Goal: Information Seeking & Learning: Learn about a topic

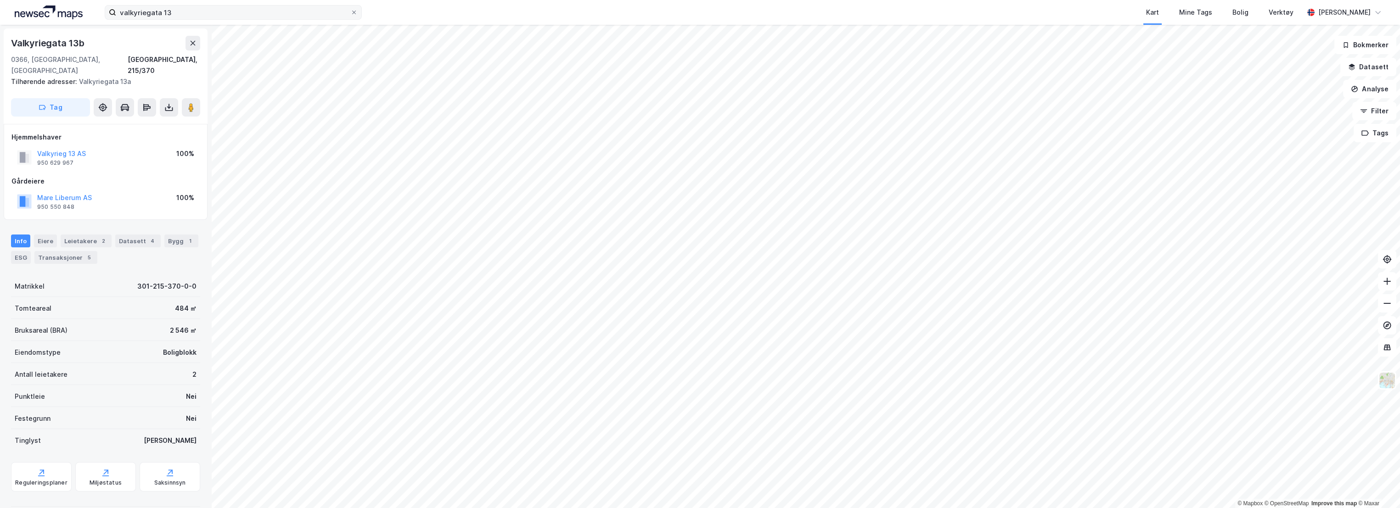
scroll to position [2, 0]
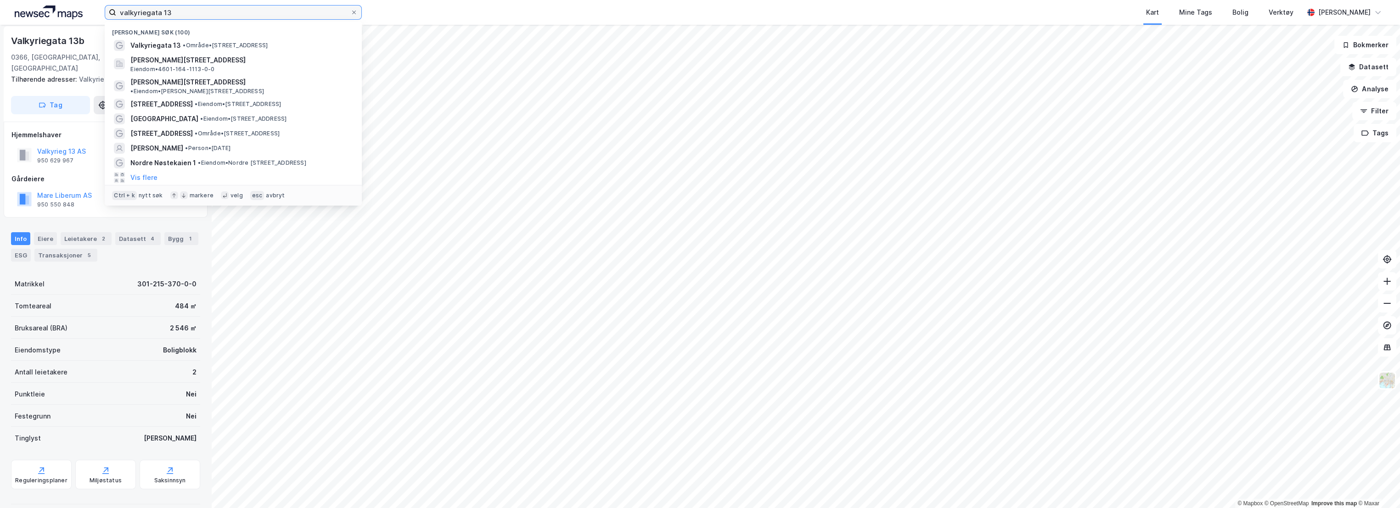
drag, startPoint x: 206, startPoint y: 9, endPoint x: 75, endPoint y: 8, distance: 130.8
click at [75, 8] on div "valkyriegata 13 Nylige søk (100) Valkyriegata 13 • Område • [STREET_ADDRESS][PE…" at bounding box center [700, 12] width 1400 height 25
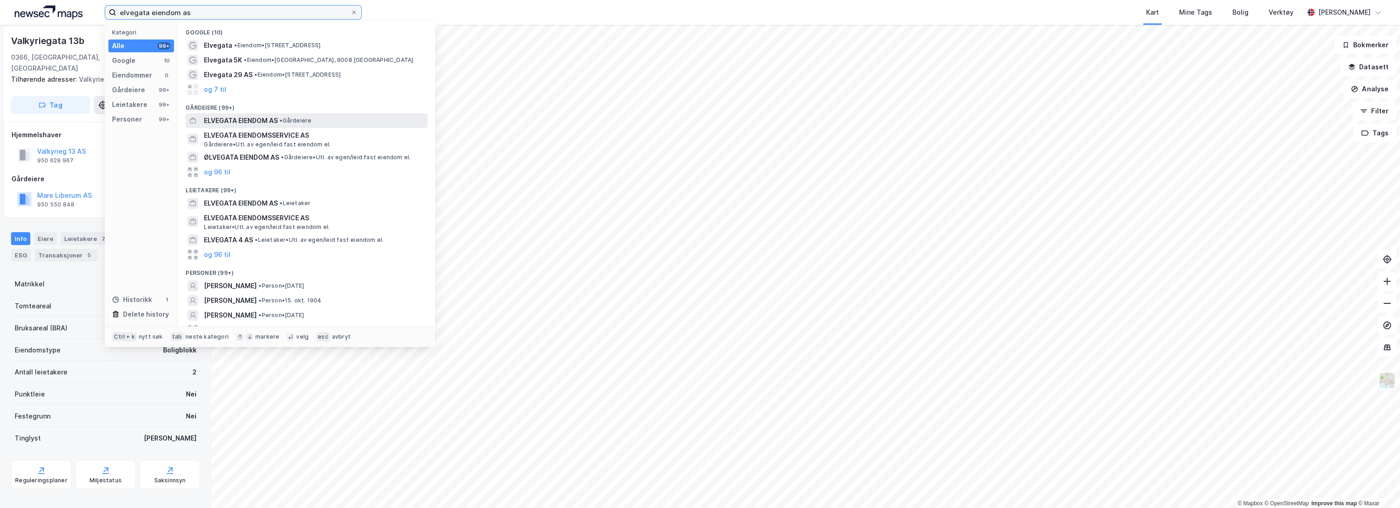
type input "elvegata eiendom as"
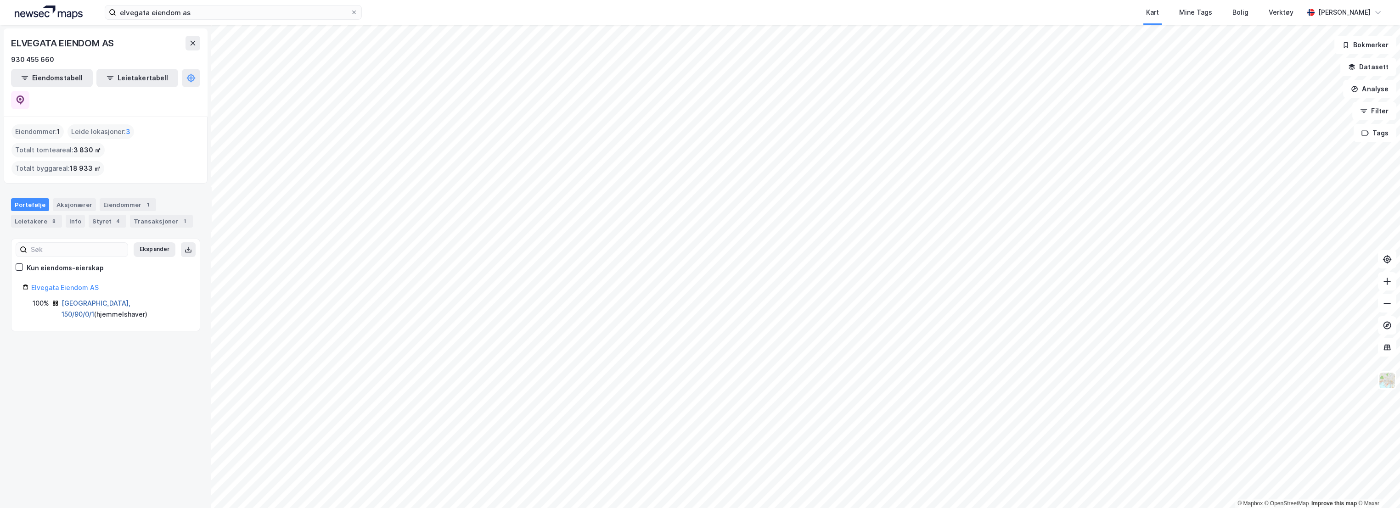
click at [87, 299] on link "[GEOGRAPHIC_DATA], 150/90/0/1" at bounding box center [96, 308] width 69 height 19
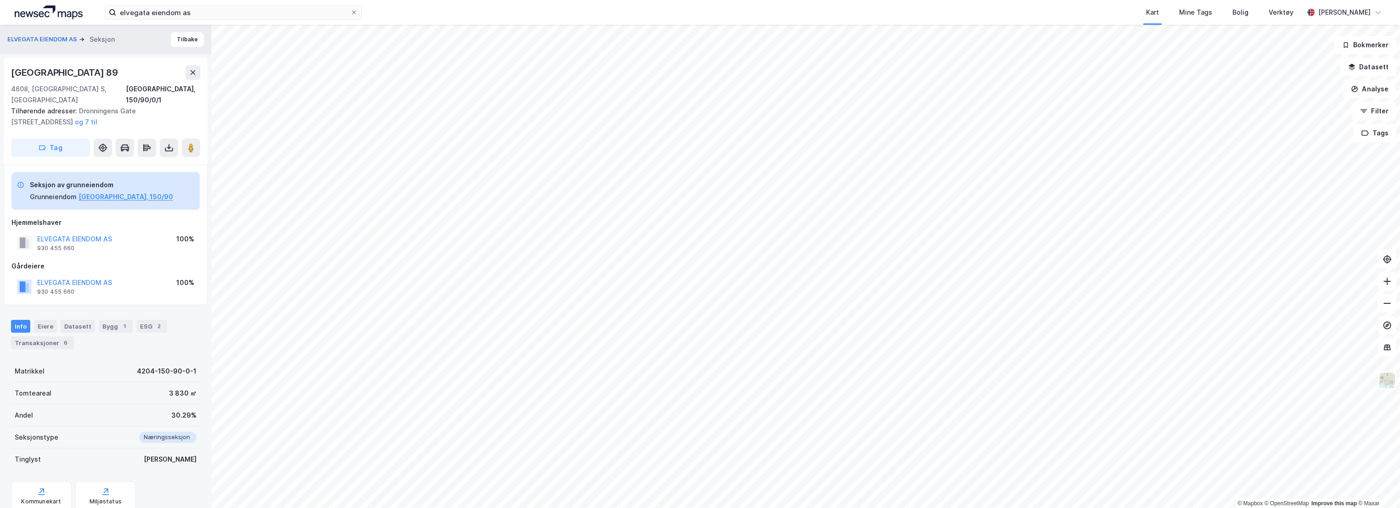
scroll to position [2, 0]
drag, startPoint x: 114, startPoint y: 68, endPoint x: 3, endPoint y: 69, distance: 111.1
click at [3, 69] on div "ELVEGATA EIENDOM AS Seksjon Tilbake [STREET_ADDRESS] S, Agder [GEOGRAPHIC_DATA]…" at bounding box center [105, 266] width 211 height 483
copy div "[GEOGRAPHIC_DATA] 89"
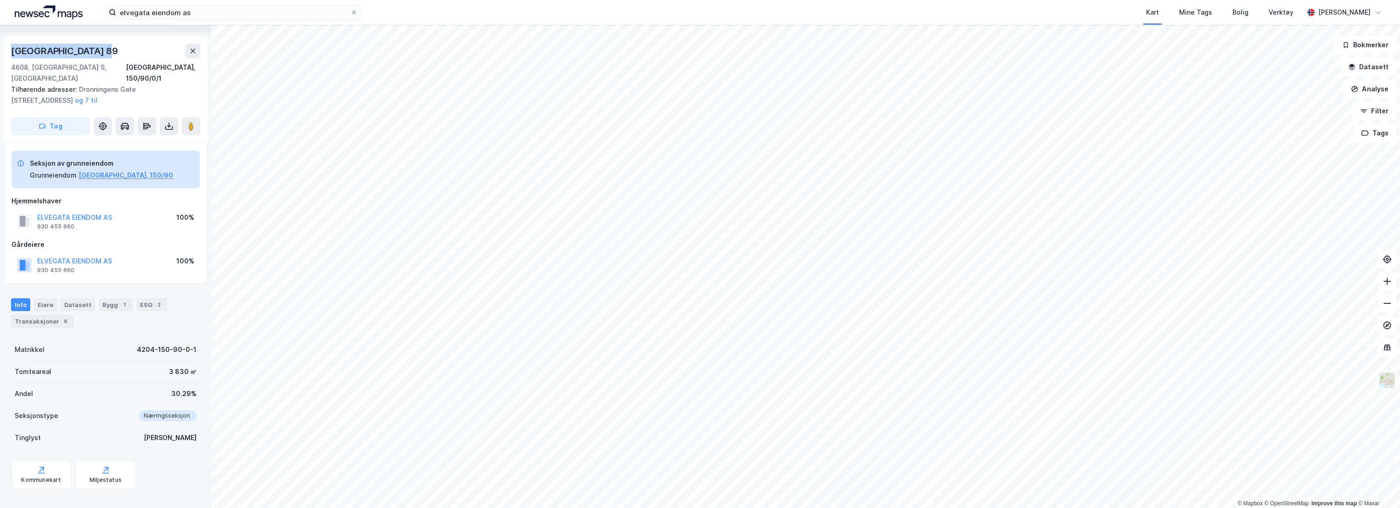
scroll to position [0, 0]
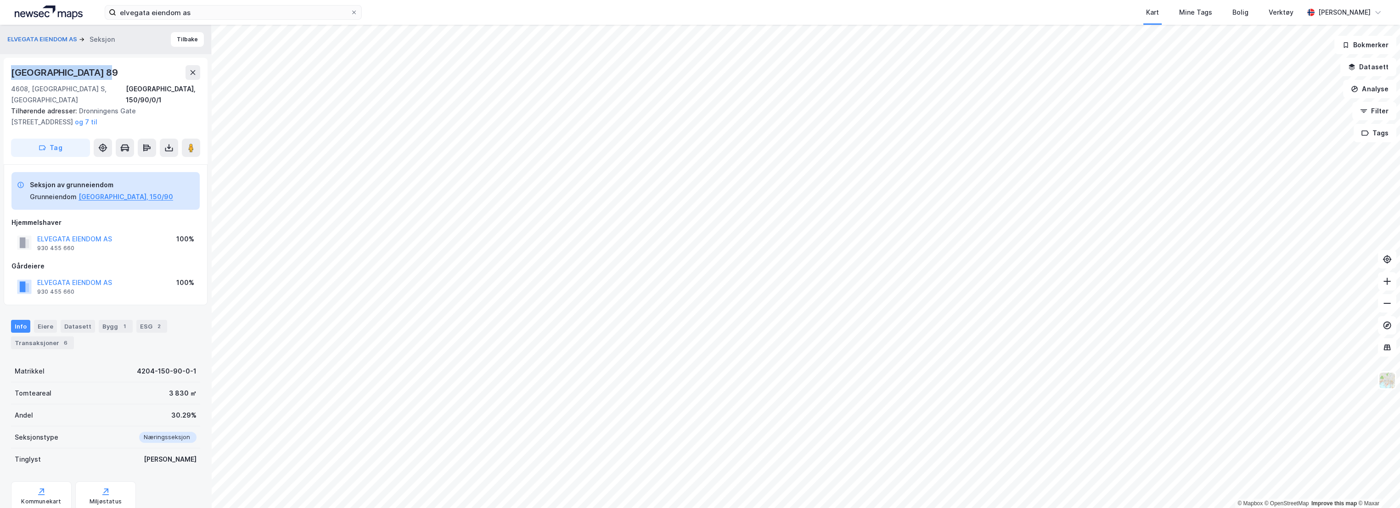
click at [134, 70] on div "[GEOGRAPHIC_DATA] 89" at bounding box center [105, 72] width 189 height 15
click at [184, 37] on button "Tilbake" at bounding box center [187, 39] width 33 height 15
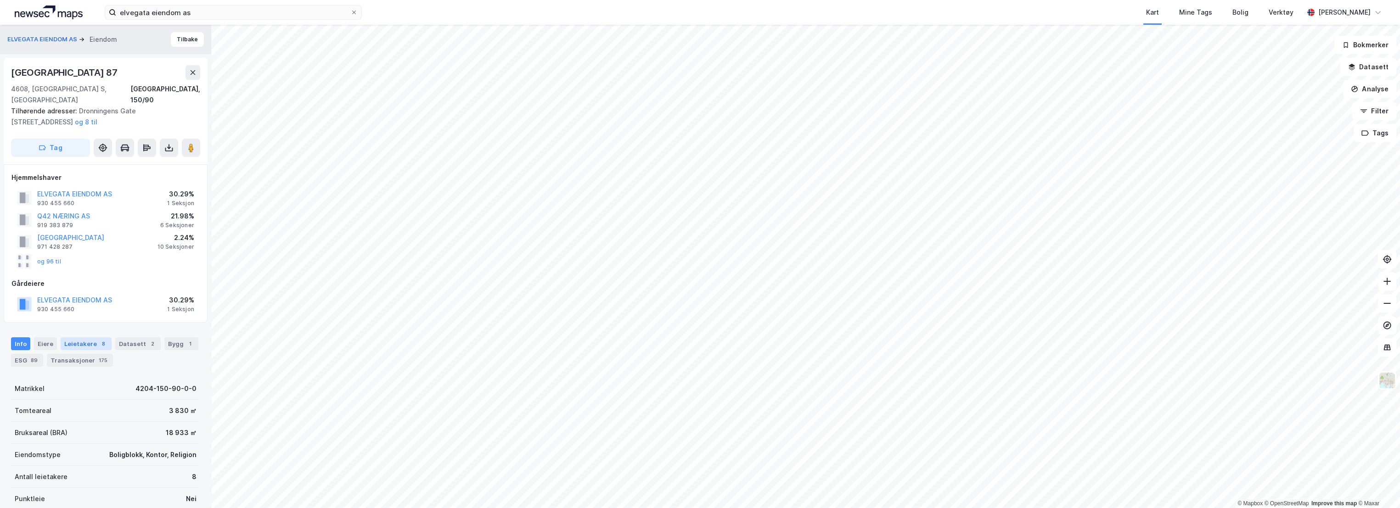
click at [88, 337] on div "Leietakere 8" at bounding box center [86, 343] width 51 height 13
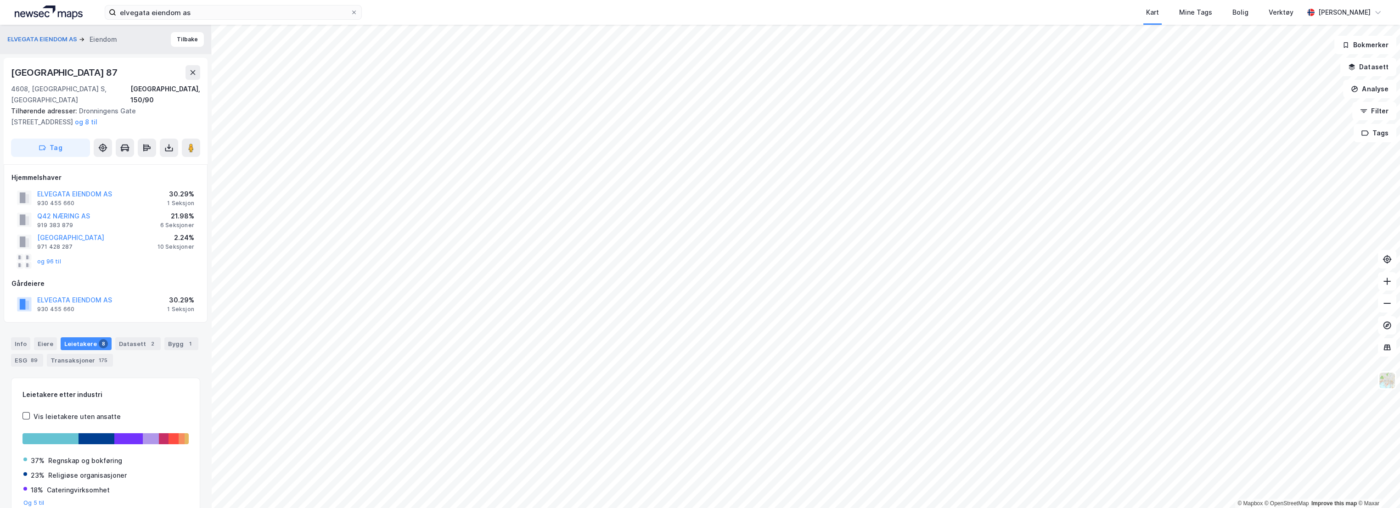
click at [7, 331] on div "Info [PERSON_NAME] 8 Datasett 2 Bygg 1 ESG 89 Transaksjoner 175" at bounding box center [105, 348] width 211 height 44
click at [22, 337] on div "Info" at bounding box center [20, 343] width 19 height 13
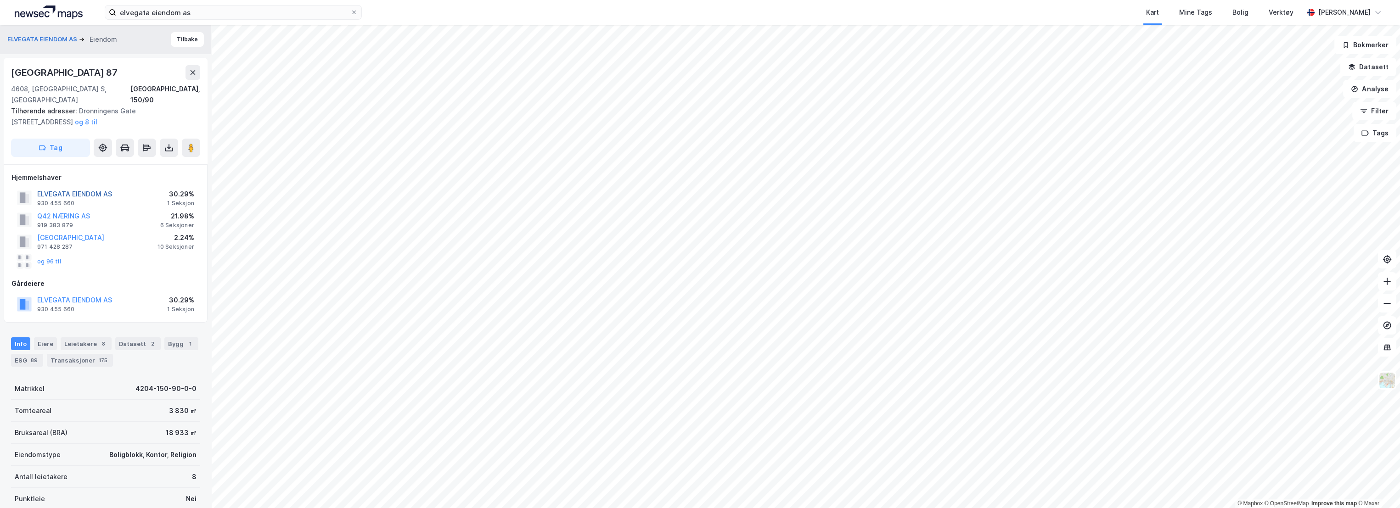
click at [0, 0] on button "ELVEGATA EIENDOM AS" at bounding box center [0, 0] width 0 height 0
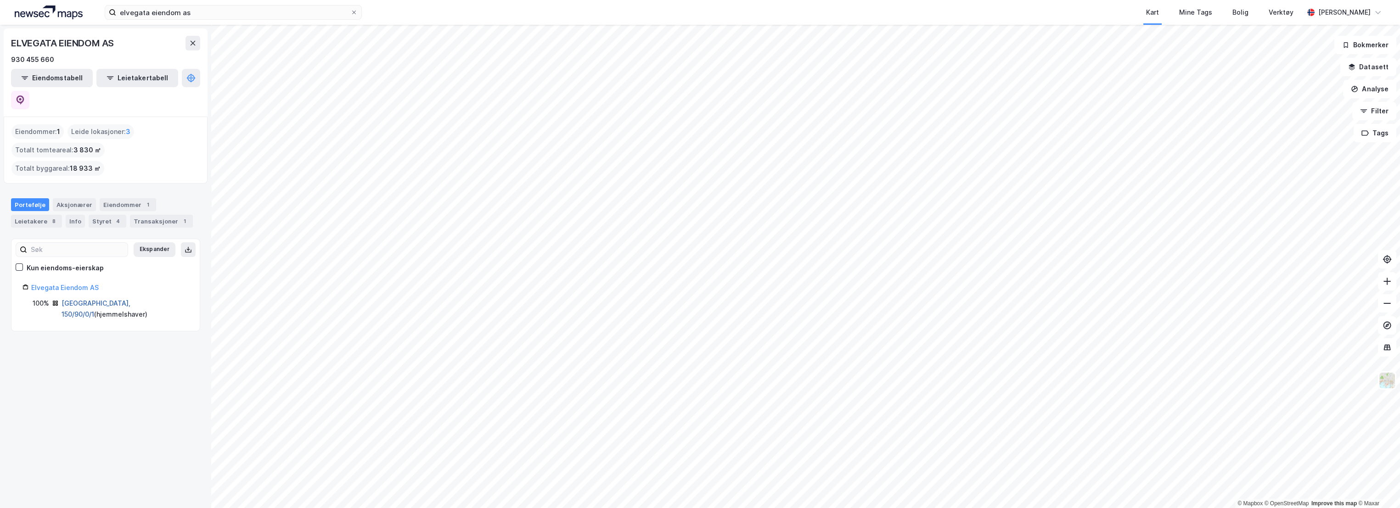
click at [108, 299] on link "[GEOGRAPHIC_DATA], 150/90/0/1" at bounding box center [96, 308] width 69 height 19
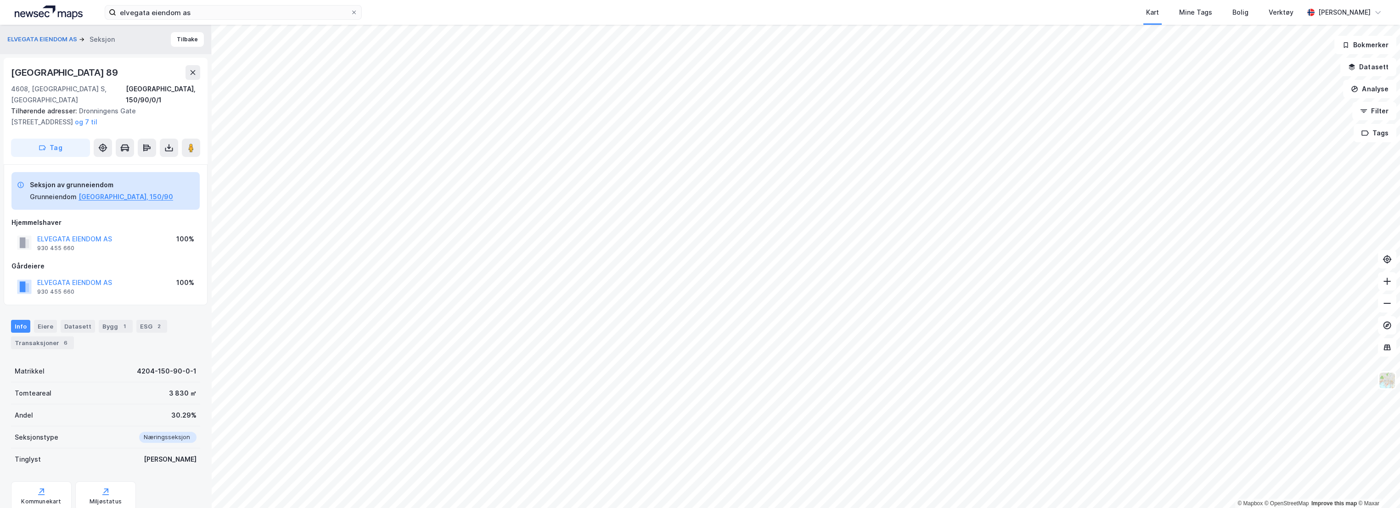
scroll to position [3, 0]
click at [48, 317] on div "Eiere" at bounding box center [45, 323] width 23 height 13
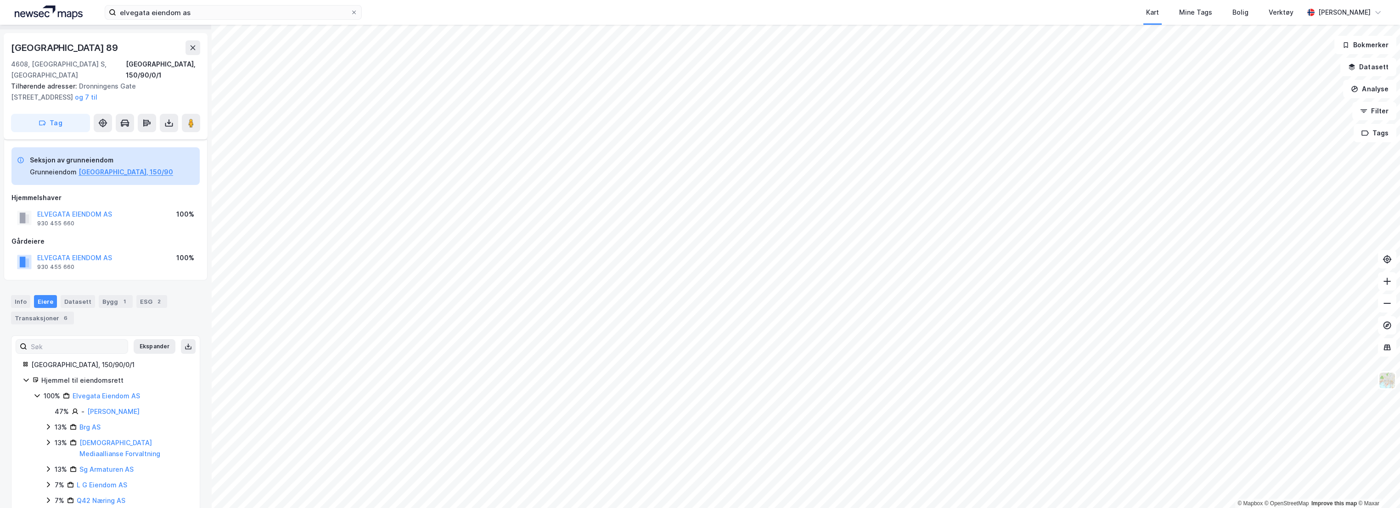
scroll to position [35, 0]
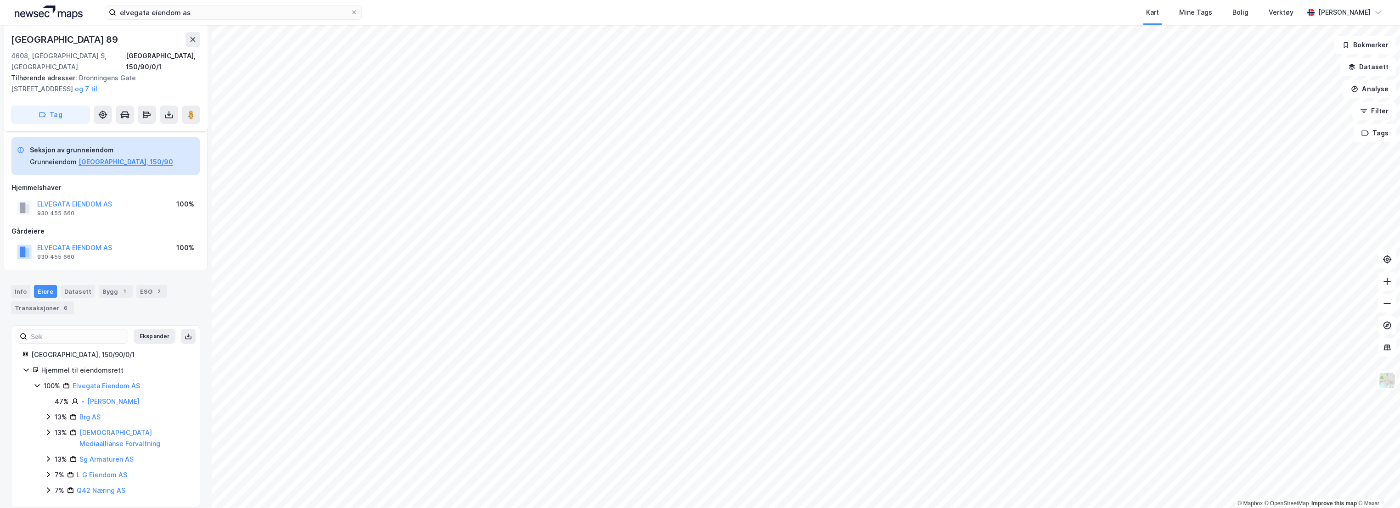
click at [48, 413] on icon at bounding box center [48, 416] width 7 height 7
click at [57, 460] on icon at bounding box center [59, 463] width 7 height 7
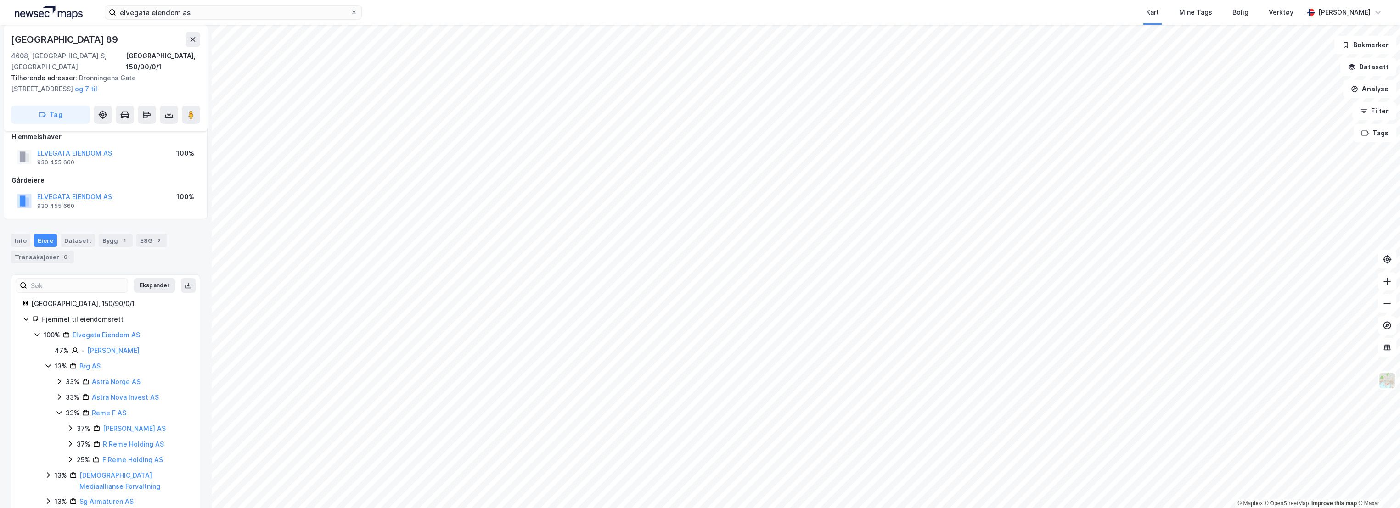
click at [70, 425] on icon at bounding box center [70, 428] width 7 height 7
click at [105, 331] on link "Elvegata Eiendom AS" at bounding box center [106, 335] width 67 height 8
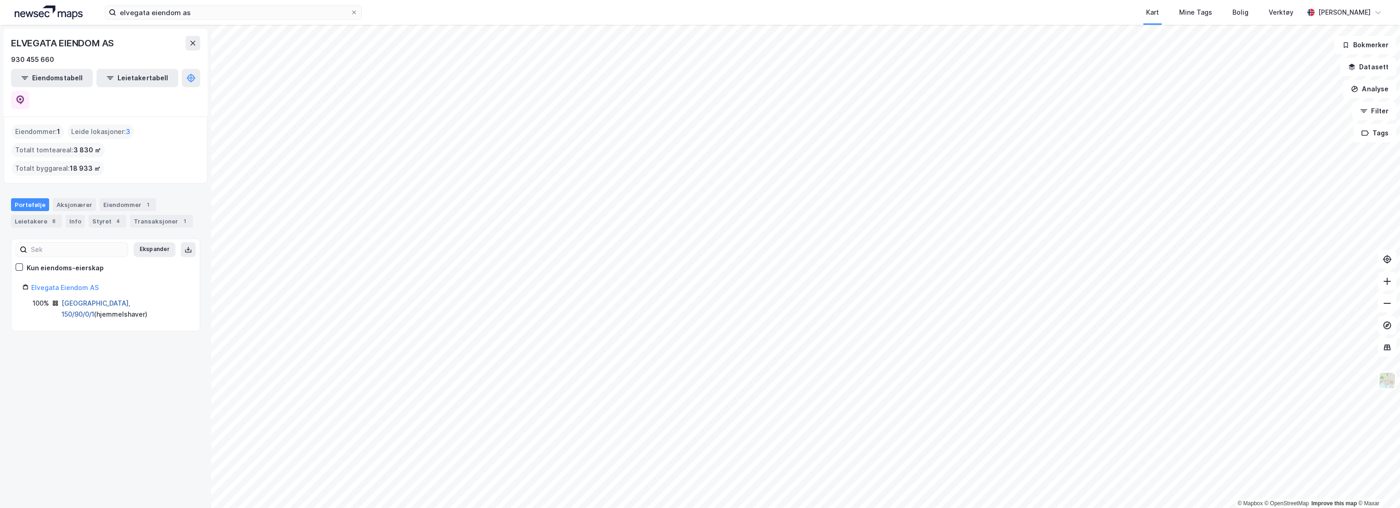
click at [117, 299] on link "[GEOGRAPHIC_DATA], 150/90/0/1" at bounding box center [96, 308] width 69 height 19
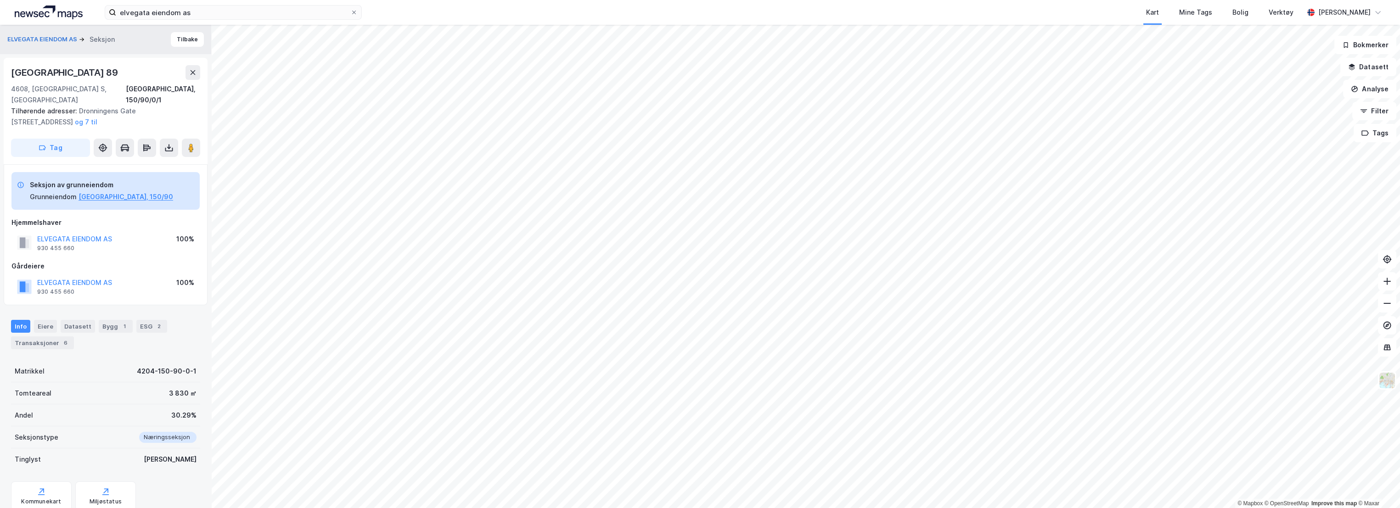
scroll to position [22, 0]
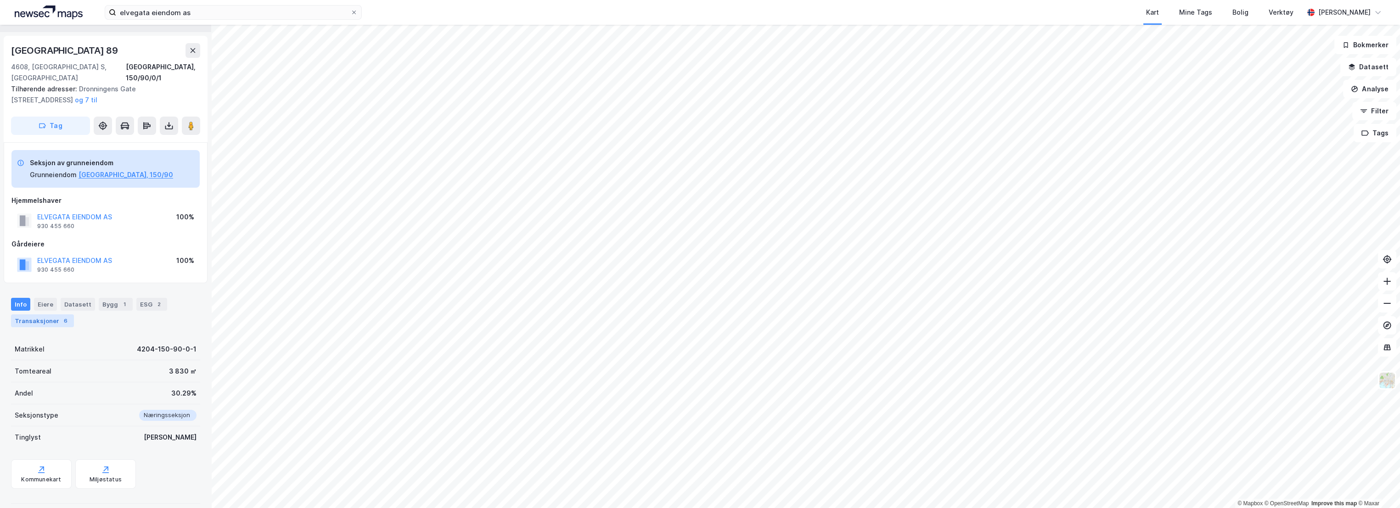
click at [39, 314] on div "Transaksjoner 6" at bounding box center [42, 320] width 63 height 13
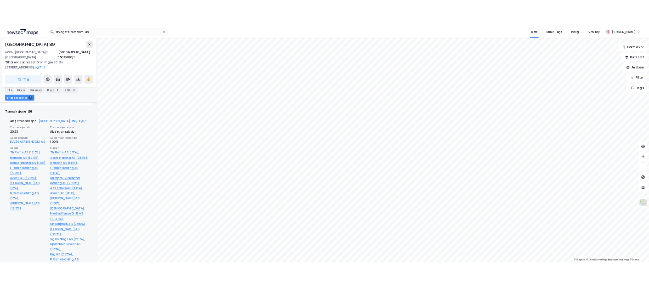
scroll to position [277, 0]
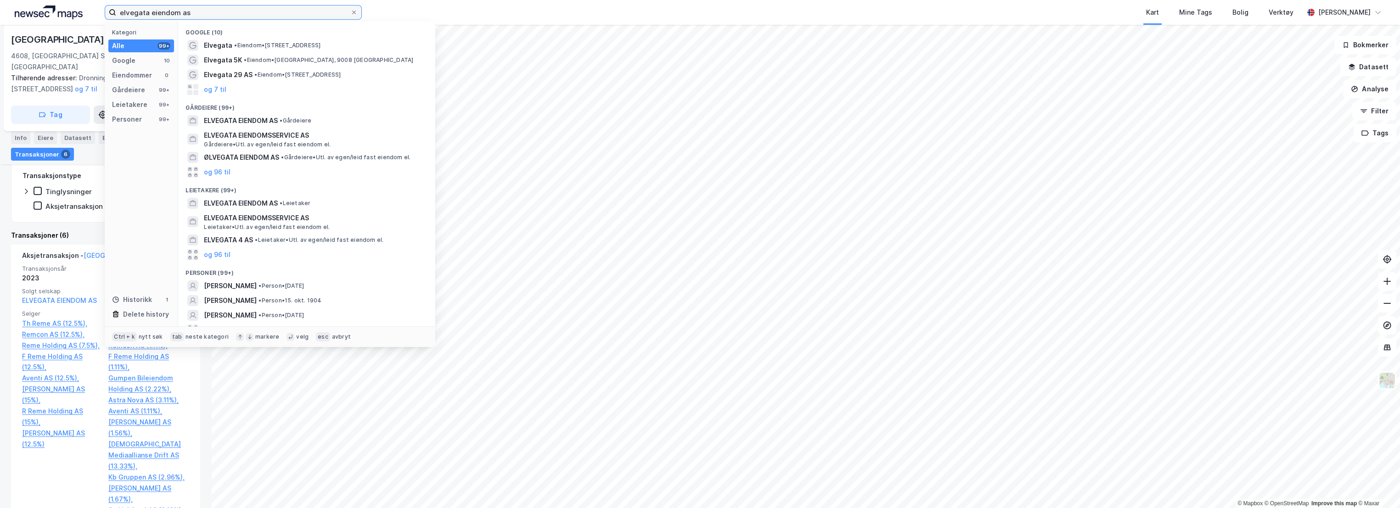
click at [207, 11] on input "elvegata eiendom as" at bounding box center [233, 13] width 234 height 14
click at [355, 12] on icon at bounding box center [354, 13] width 6 height 6
click at [350, 12] on input "elvegata eiendom as" at bounding box center [233, 13] width 234 height 14
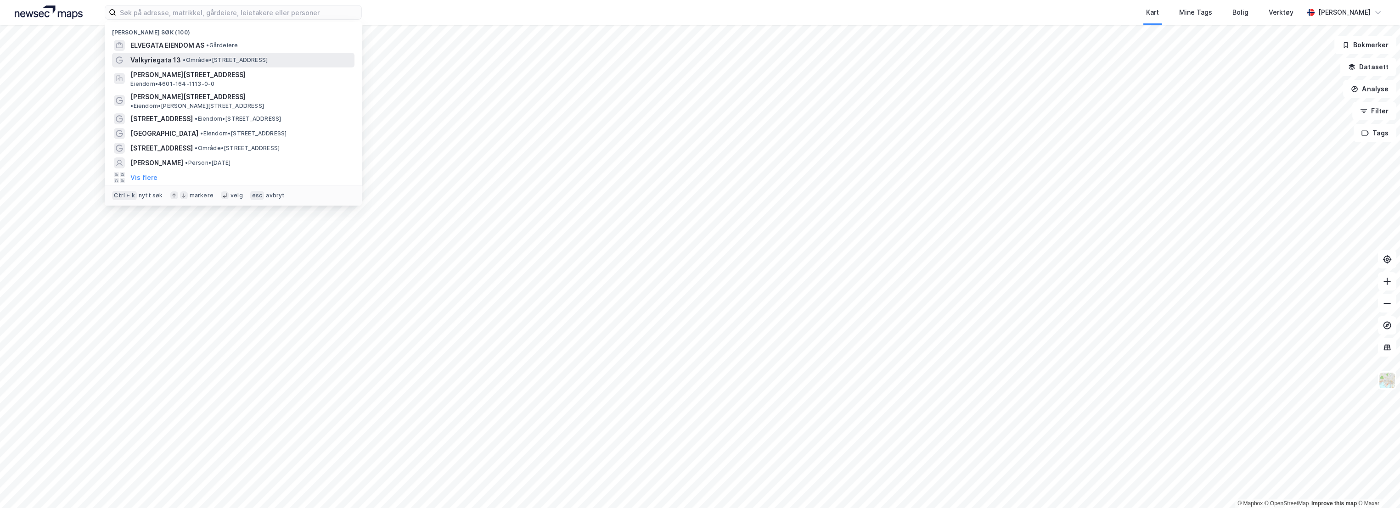
click at [187, 62] on span "• Område • [STREET_ADDRESS]" at bounding box center [225, 59] width 85 height 7
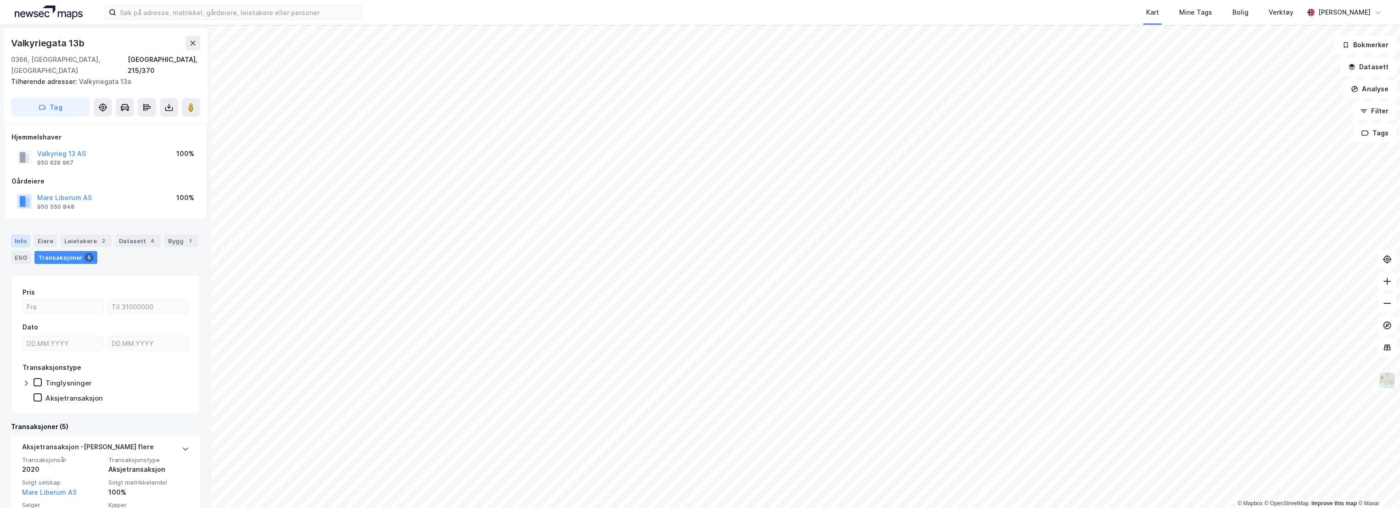
click at [23, 235] on div "Info" at bounding box center [20, 241] width 19 height 13
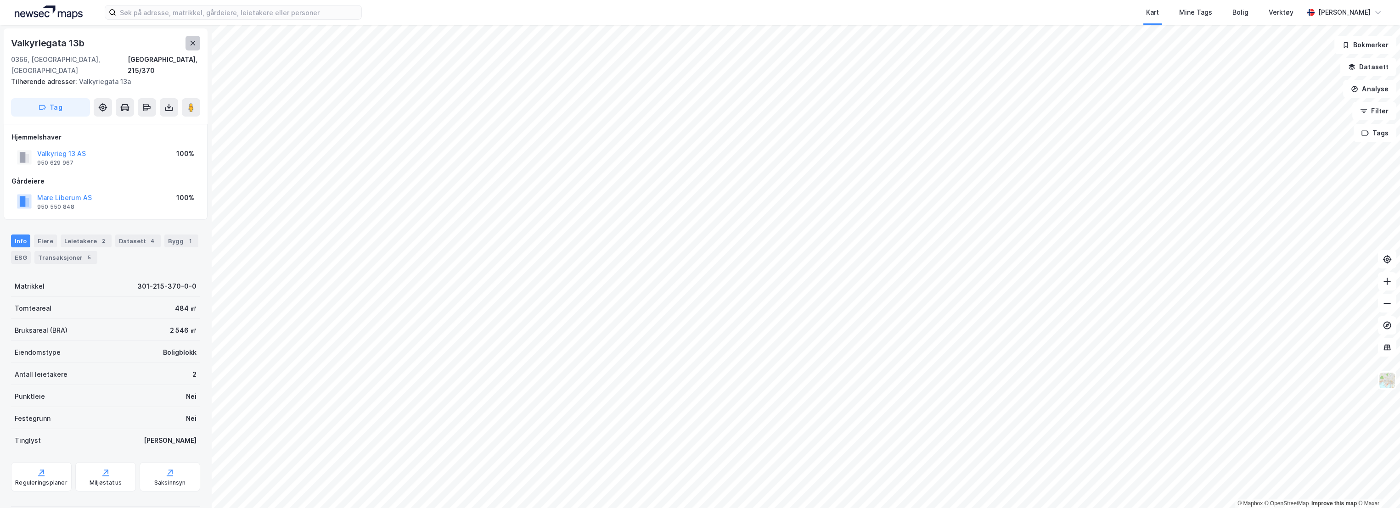
click at [193, 43] on icon at bounding box center [192, 42] width 7 height 7
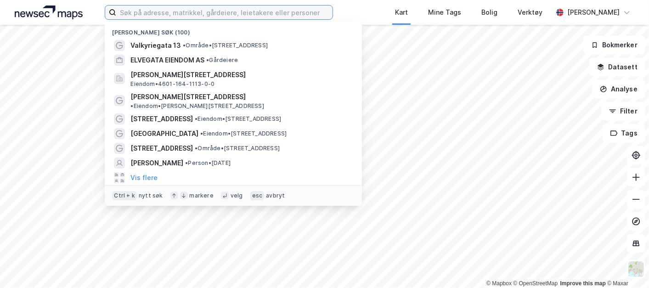
click at [197, 18] on input at bounding box center [224, 13] width 216 height 14
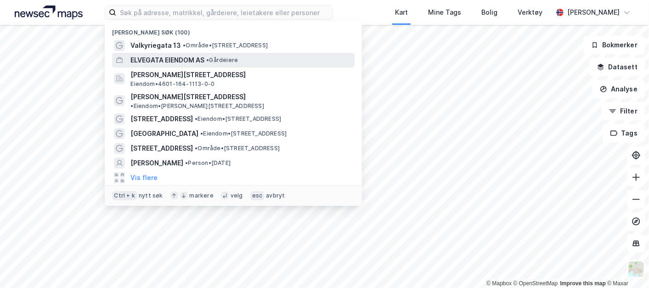
click at [161, 55] on span "ELVEGATA EIENDOM AS" at bounding box center [167, 60] width 74 height 11
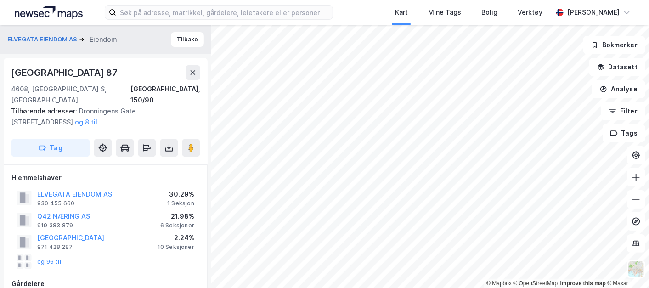
scroll to position [277, 0]
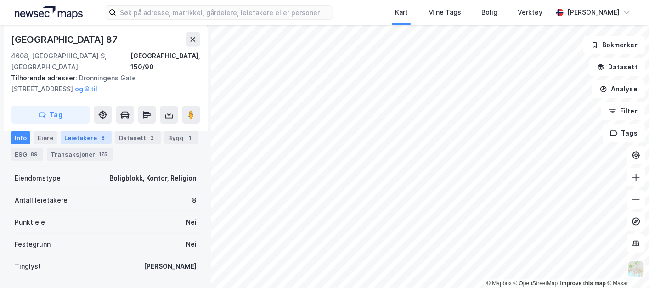
click at [84, 139] on div "Leietakere 8" at bounding box center [86, 137] width 51 height 13
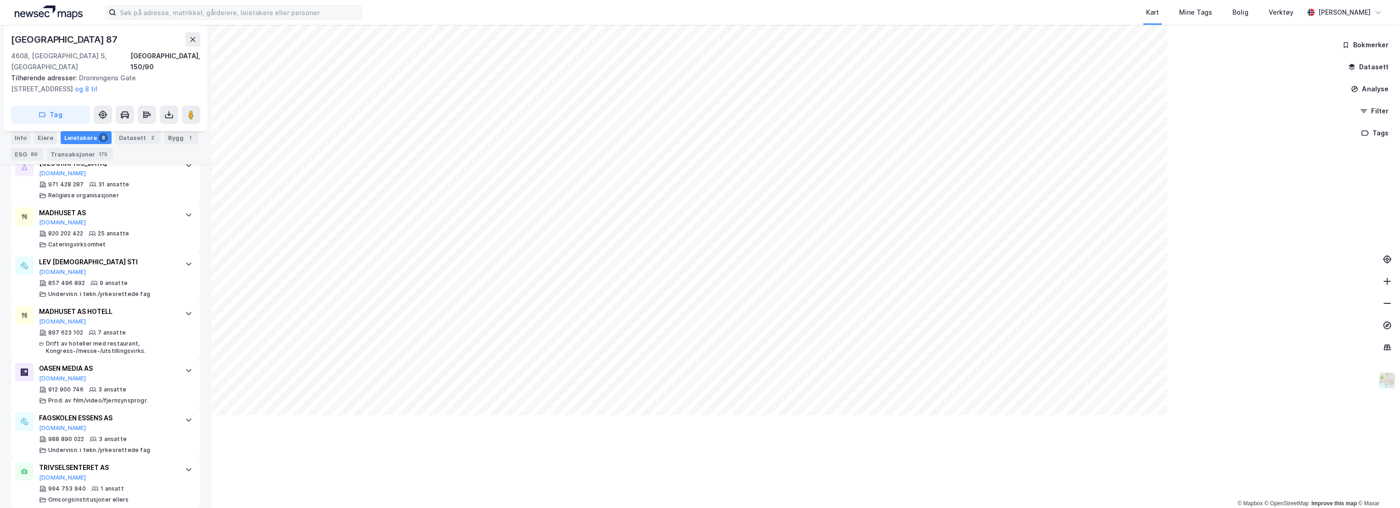
scroll to position [440, 0]
click at [261, 10] on input at bounding box center [238, 13] width 245 height 14
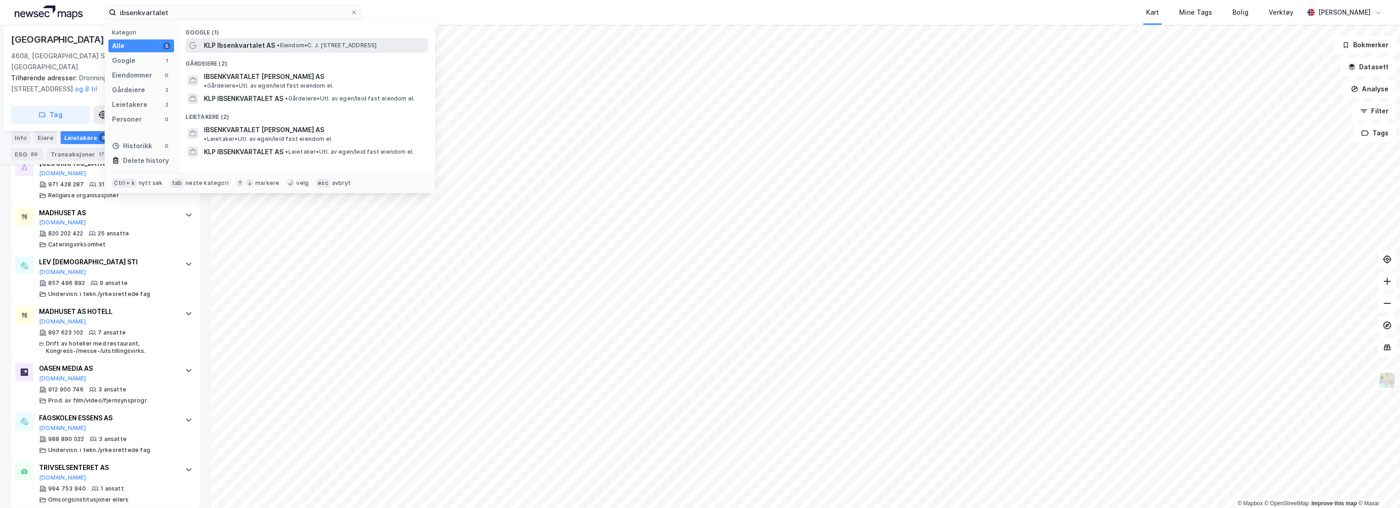
click at [265, 43] on span "KLP Ibsenkvartalet AS" at bounding box center [239, 45] width 71 height 11
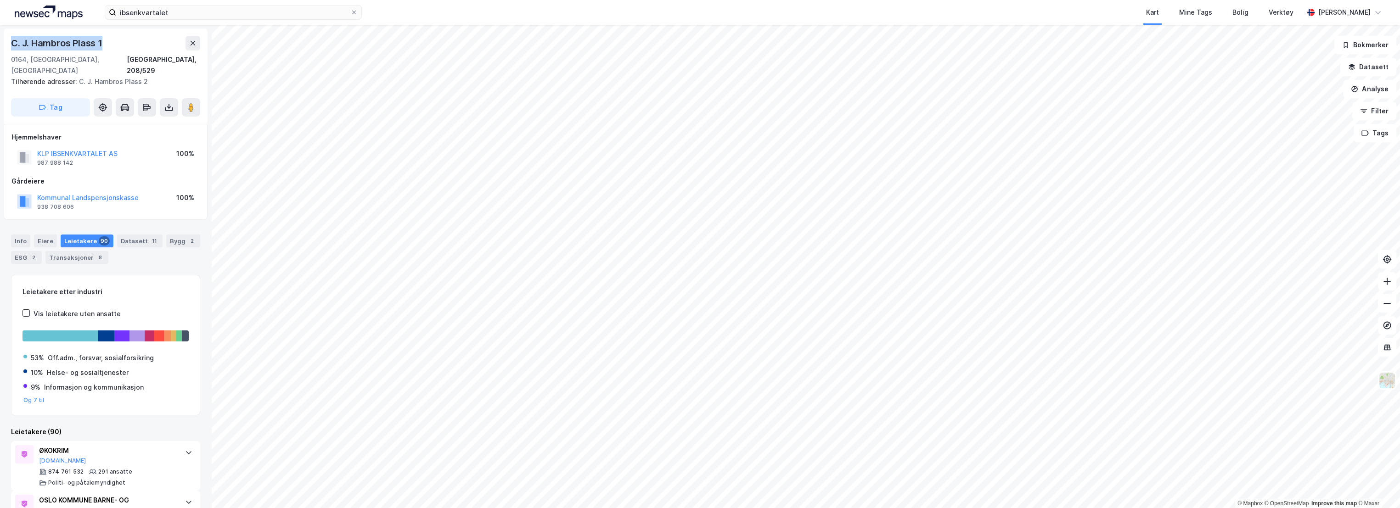
drag, startPoint x: 101, startPoint y: 45, endPoint x: 11, endPoint y: 44, distance: 89.1
click at [11, 44] on div "C. J. Hambros Plass 1" at bounding box center [105, 43] width 189 height 15
copy div "C. J. Hambros Plass 1"
click at [1370, 64] on button "Datasett" at bounding box center [1368, 67] width 56 height 18
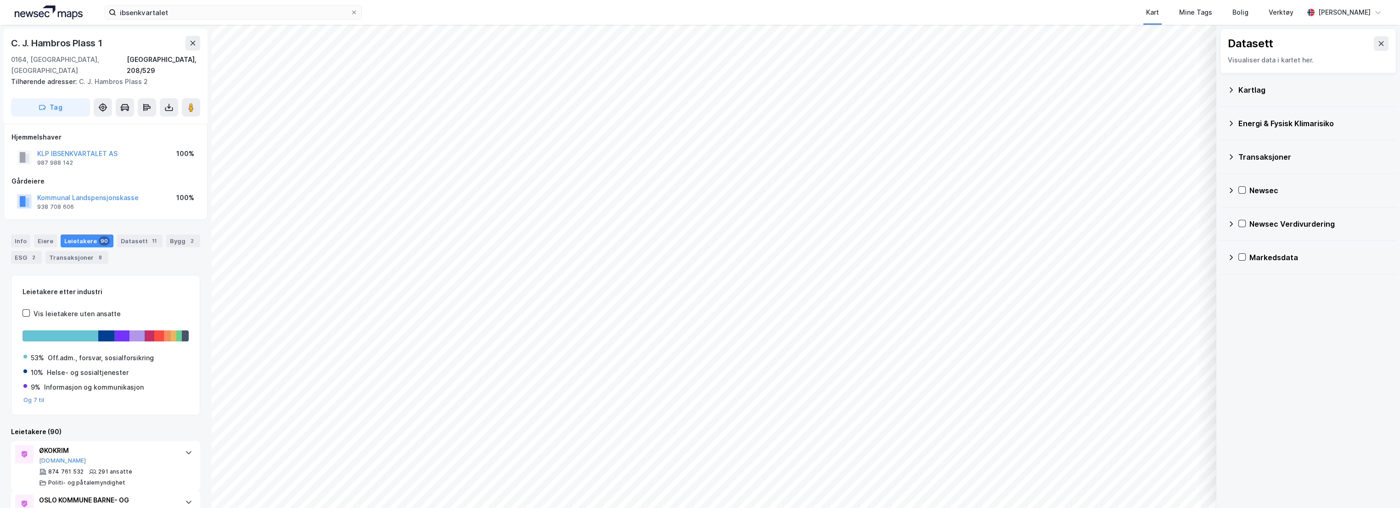
click at [1270, 88] on div "Kartlag" at bounding box center [1313, 89] width 151 height 11
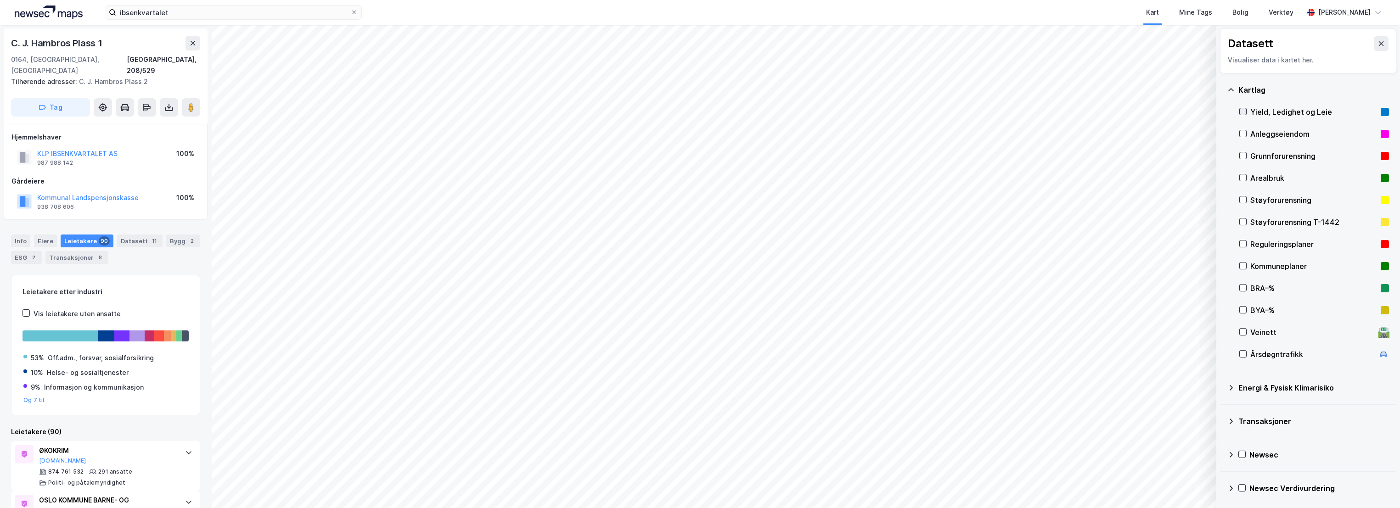
click at [1241, 108] on div at bounding box center [1242, 111] width 7 height 7
click at [1244, 108] on icon at bounding box center [1242, 111] width 6 height 6
click at [165, 11] on input "ibsenkvartalet" at bounding box center [233, 13] width 234 height 14
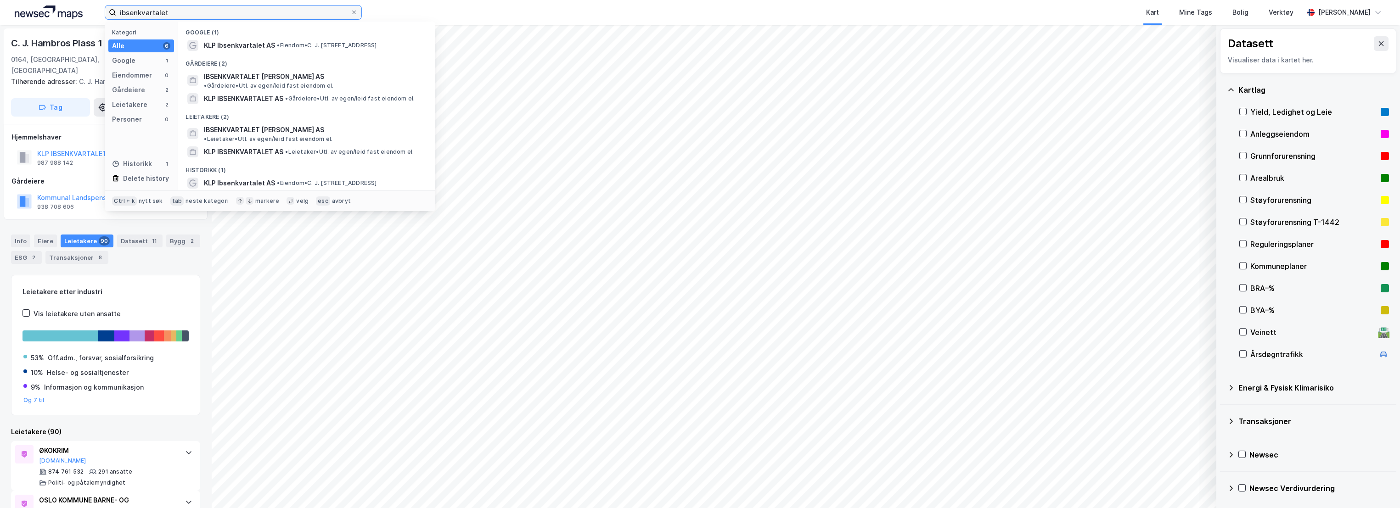
click at [165, 11] on input "ibsenkvartalet" at bounding box center [233, 13] width 234 height 14
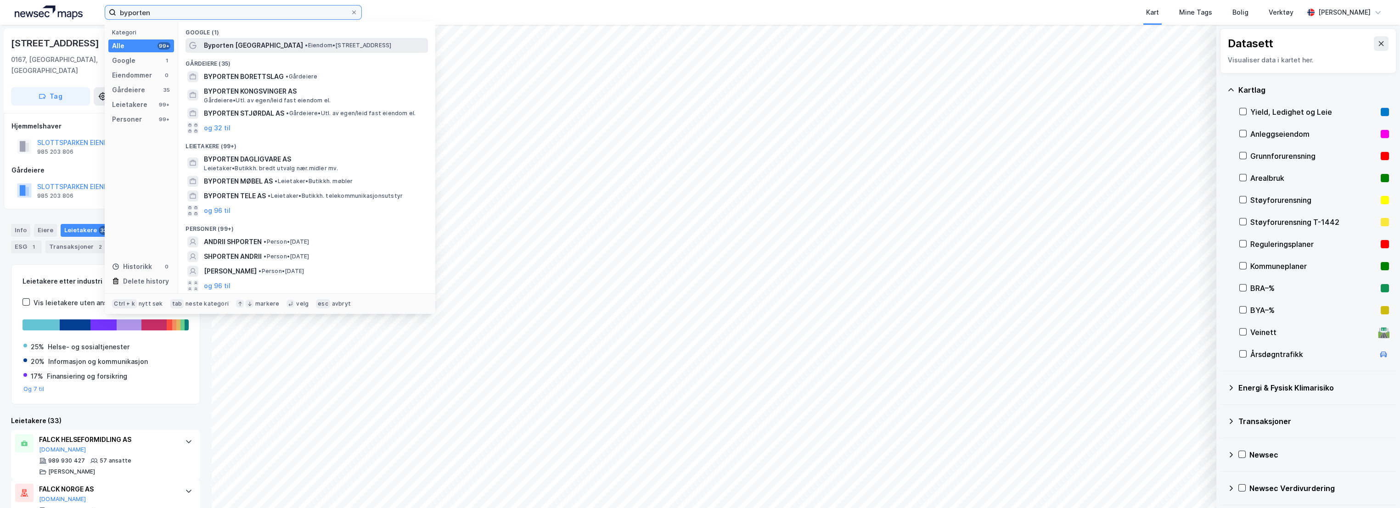
type input "byporten"
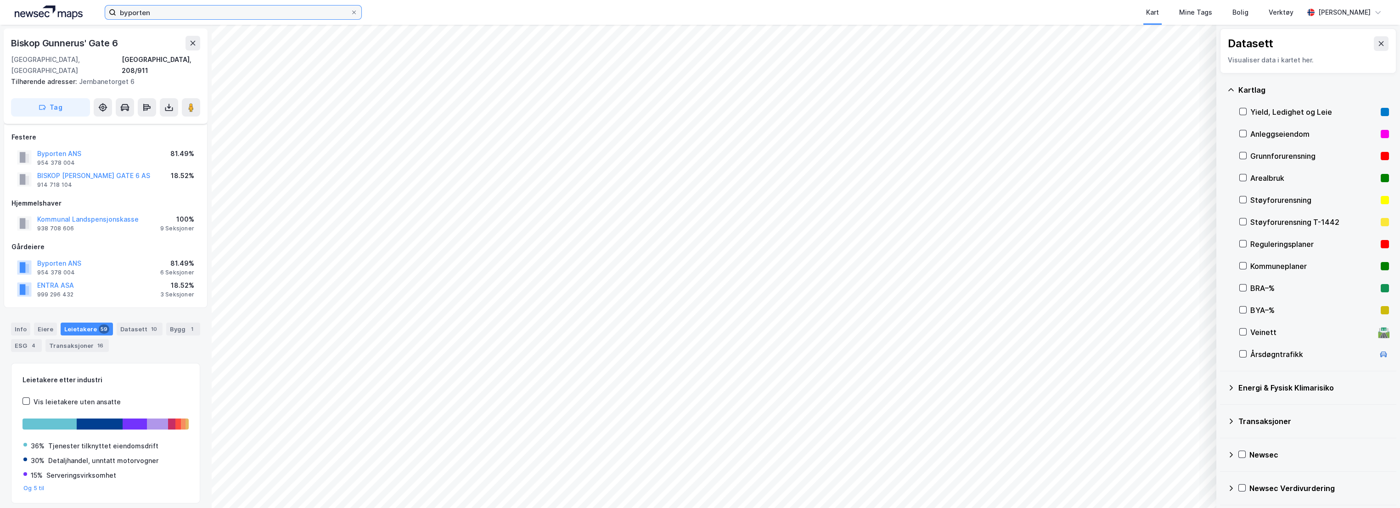
scroll to position [21, 0]
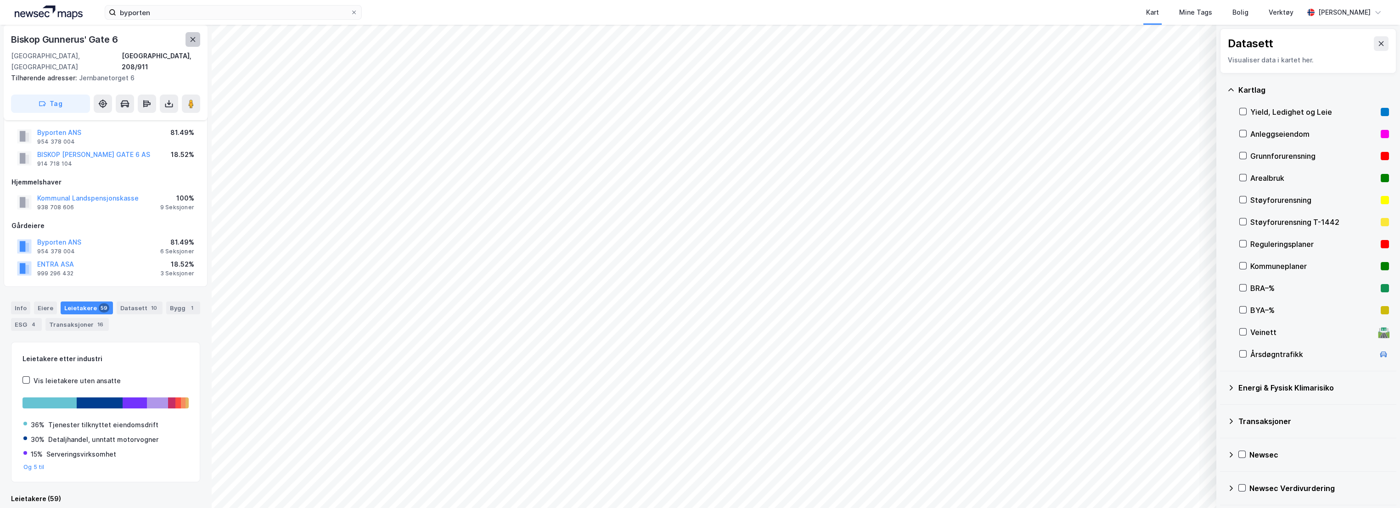
click at [191, 41] on icon at bounding box center [193, 39] width 5 height 5
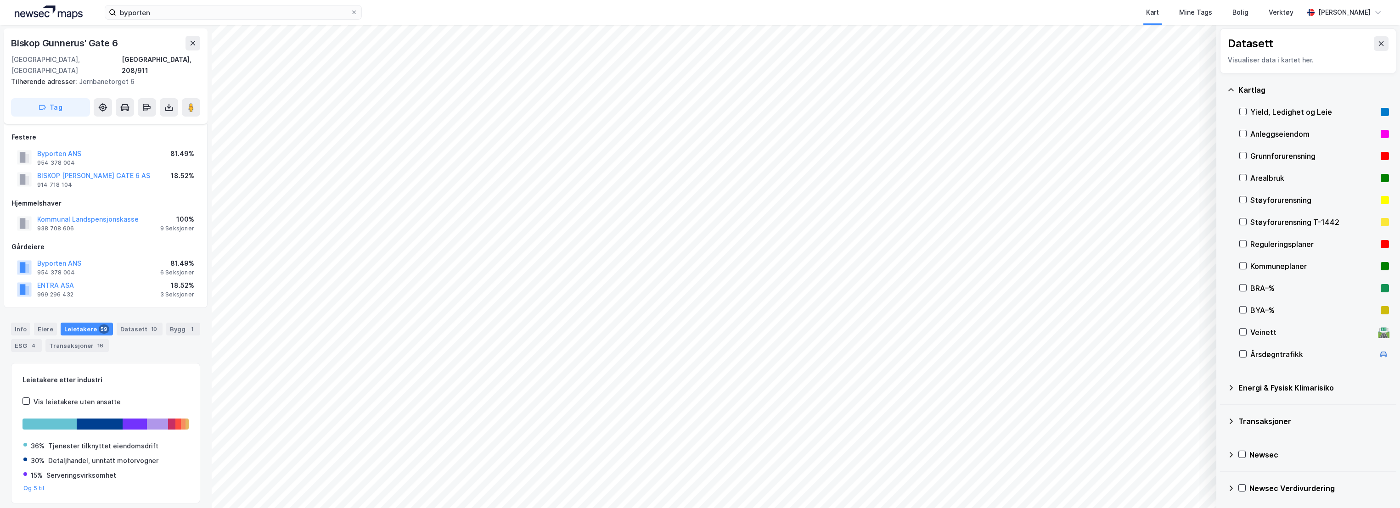
scroll to position [21, 0]
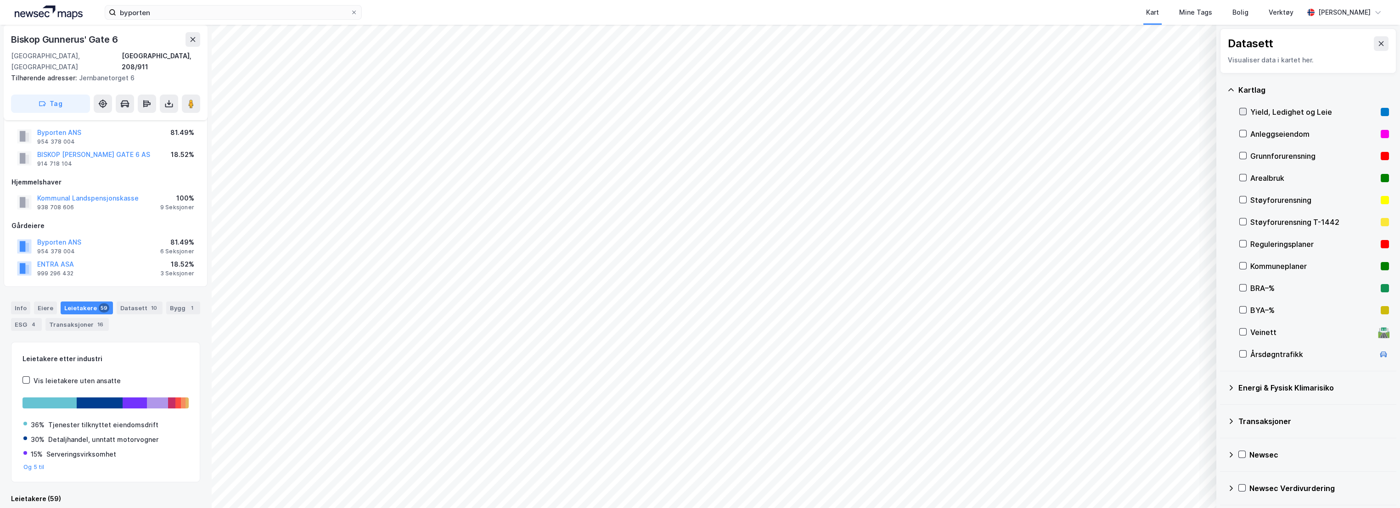
click at [1244, 112] on icon at bounding box center [1242, 111] width 6 height 6
click at [1241, 114] on icon at bounding box center [1242, 111] width 6 height 6
drag, startPoint x: 123, startPoint y: 40, endPoint x: 6, endPoint y: 44, distance: 117.1
click at [6, 44] on div "Biskop [GEOGRAPHIC_DATA][STREET_ADDRESS] Tilhørende adresser: Jernbanetorget 6 …" at bounding box center [106, 72] width 204 height 95
copy div "Biskop Gunnerus' Gate 6"
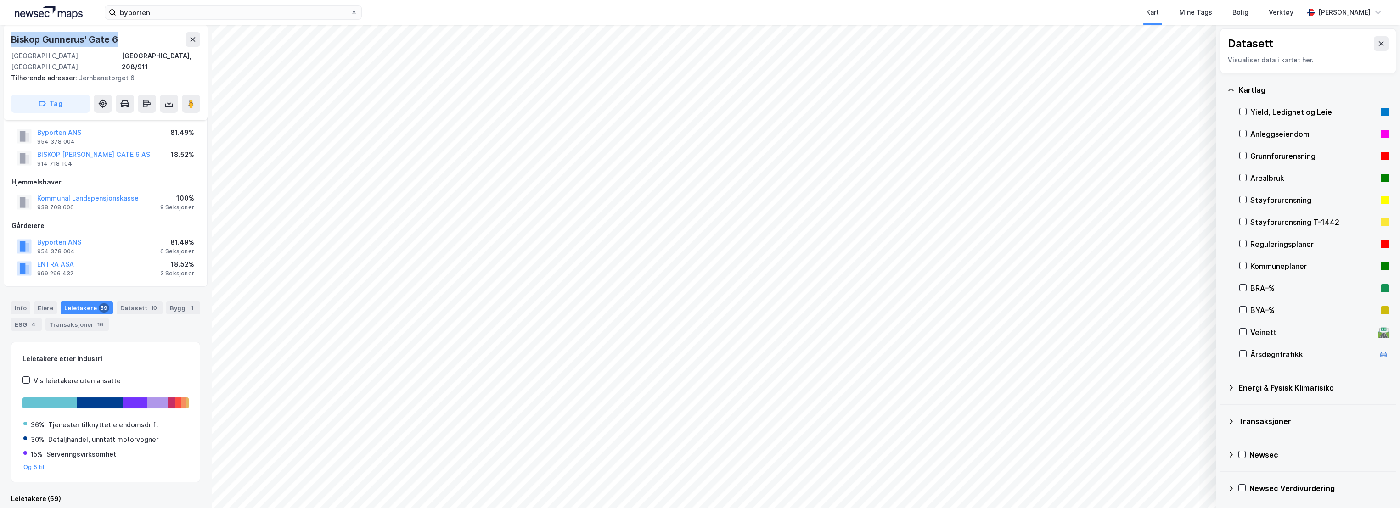
scroll to position [0, 0]
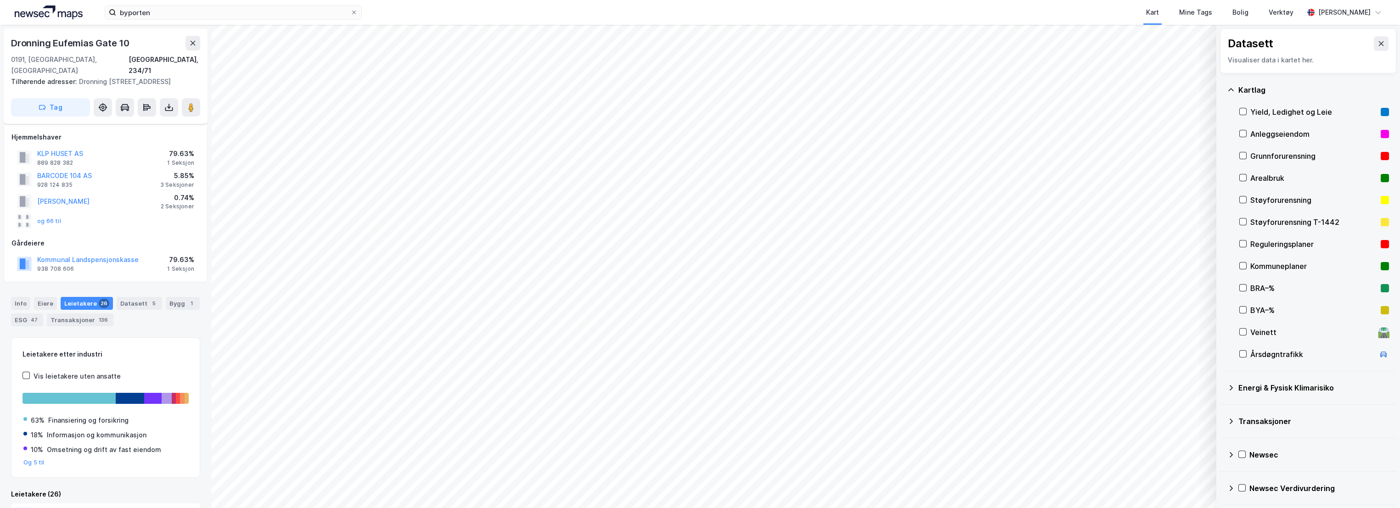
scroll to position [6, 0]
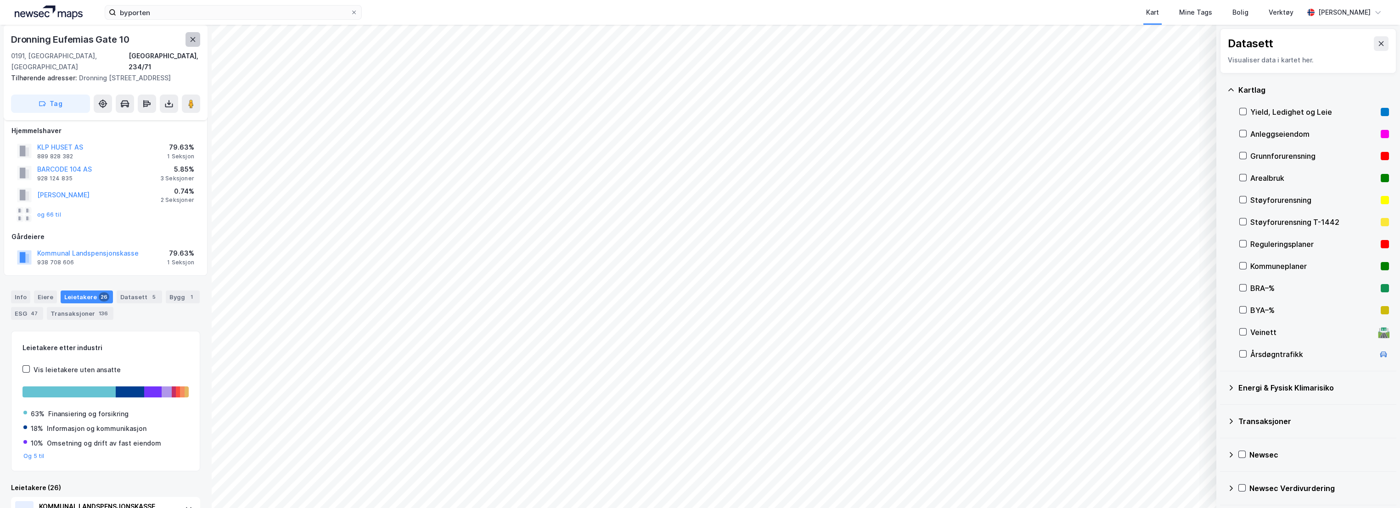
click at [193, 39] on icon at bounding box center [193, 39] width 5 height 5
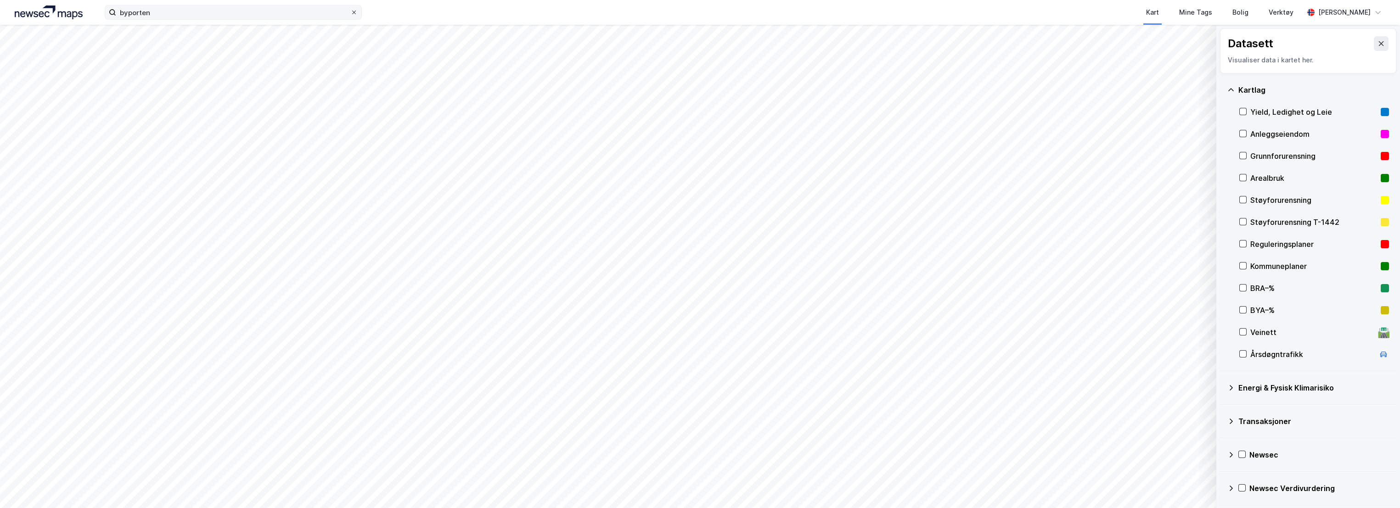
click at [353, 13] on icon at bounding box center [354, 13] width 6 height 6
click at [350, 13] on input "byporten" at bounding box center [233, 13] width 234 height 14
click at [209, 14] on input "[STREET_ADDRESS][PERSON_NAME]" at bounding box center [233, 13] width 234 height 14
click at [215, 13] on input "[STREET_ADDRESS][PERSON_NAME]" at bounding box center [233, 13] width 234 height 14
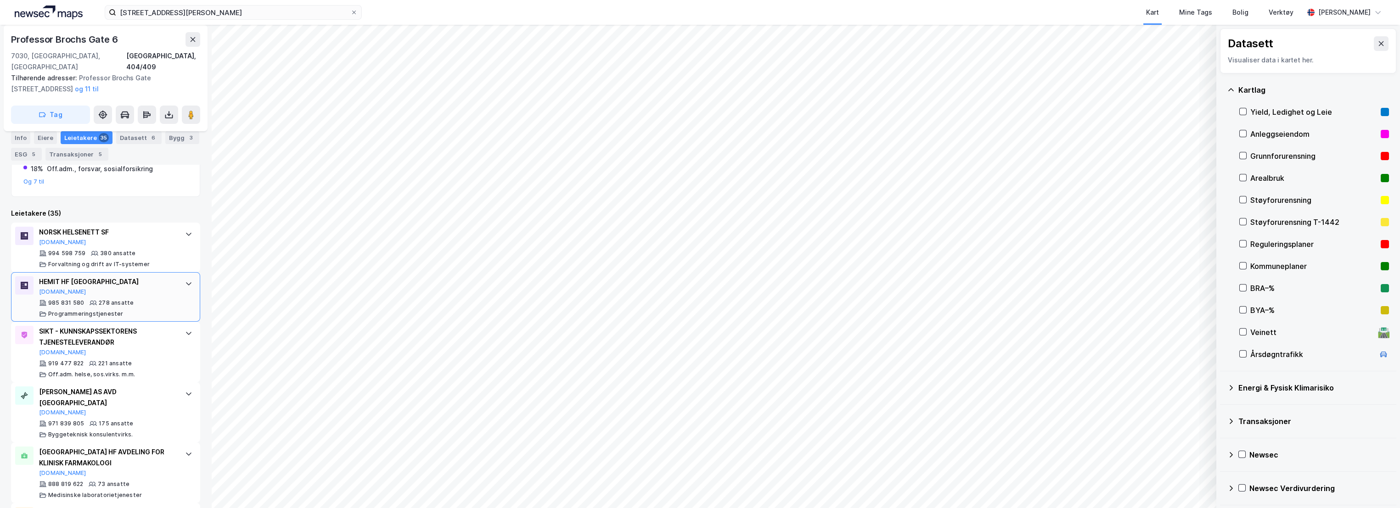
scroll to position [255, 0]
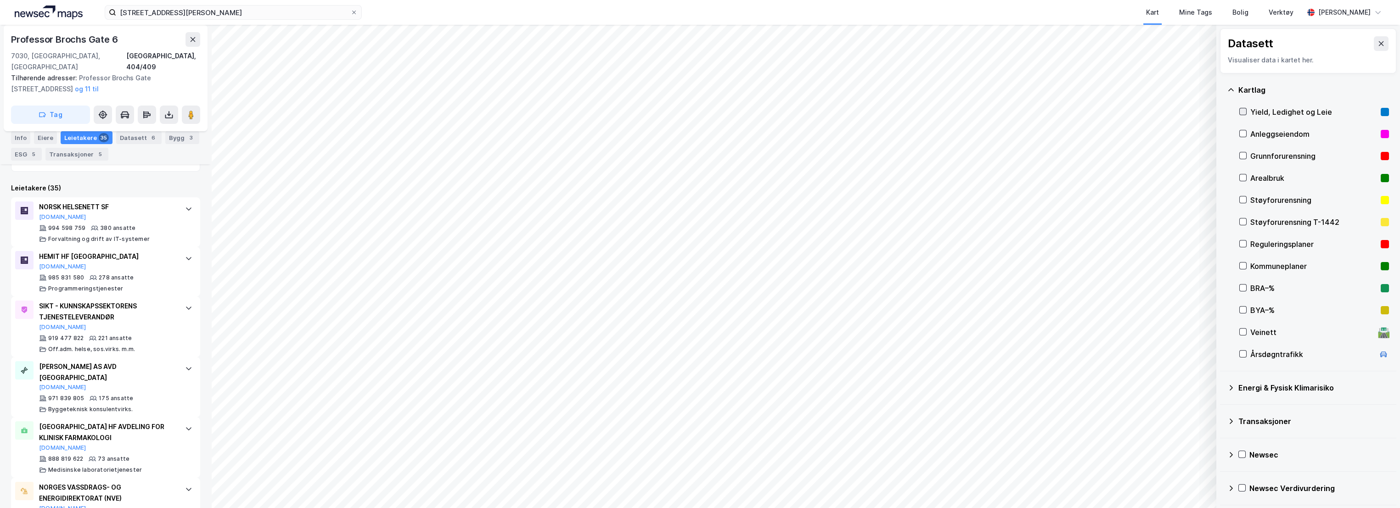
click at [1242, 110] on icon at bounding box center [1242, 111] width 6 height 6
click at [1244, 108] on icon at bounding box center [1242, 111] width 6 height 6
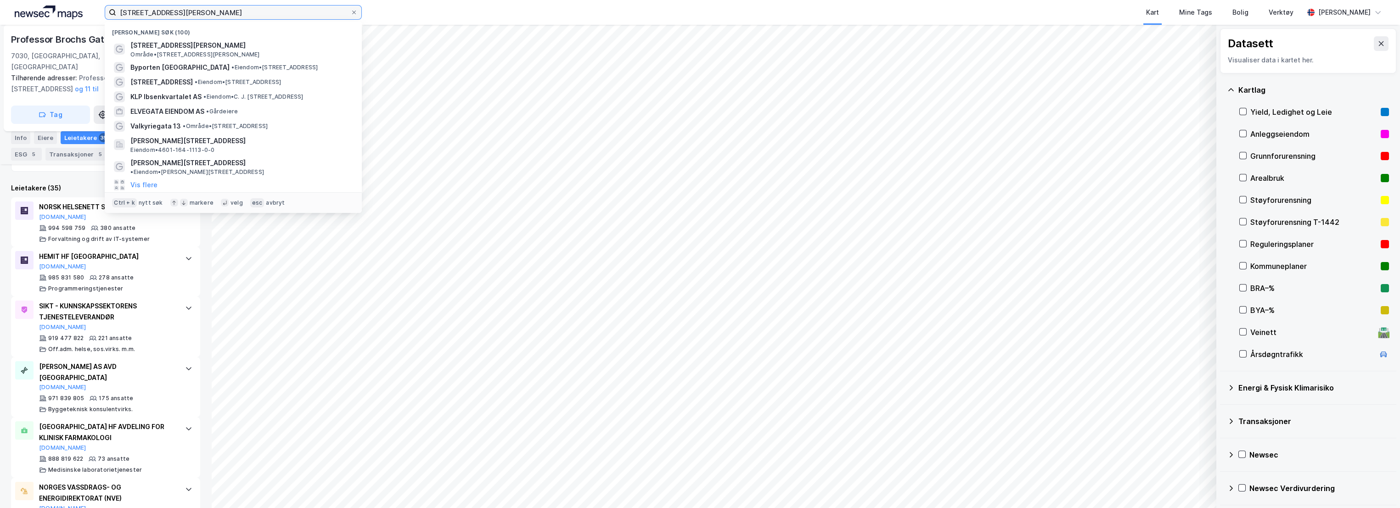
click at [208, 16] on input "[STREET_ADDRESS][PERSON_NAME]" at bounding box center [233, 13] width 234 height 14
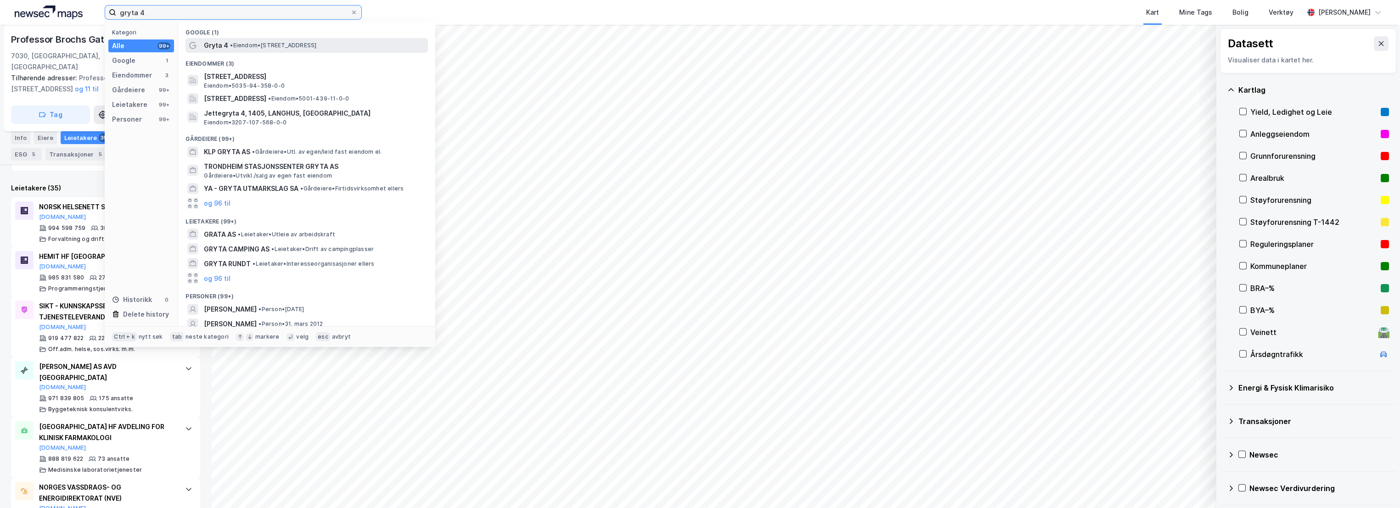
type input "gryta 4"
